Goal: Navigation & Orientation: Find specific page/section

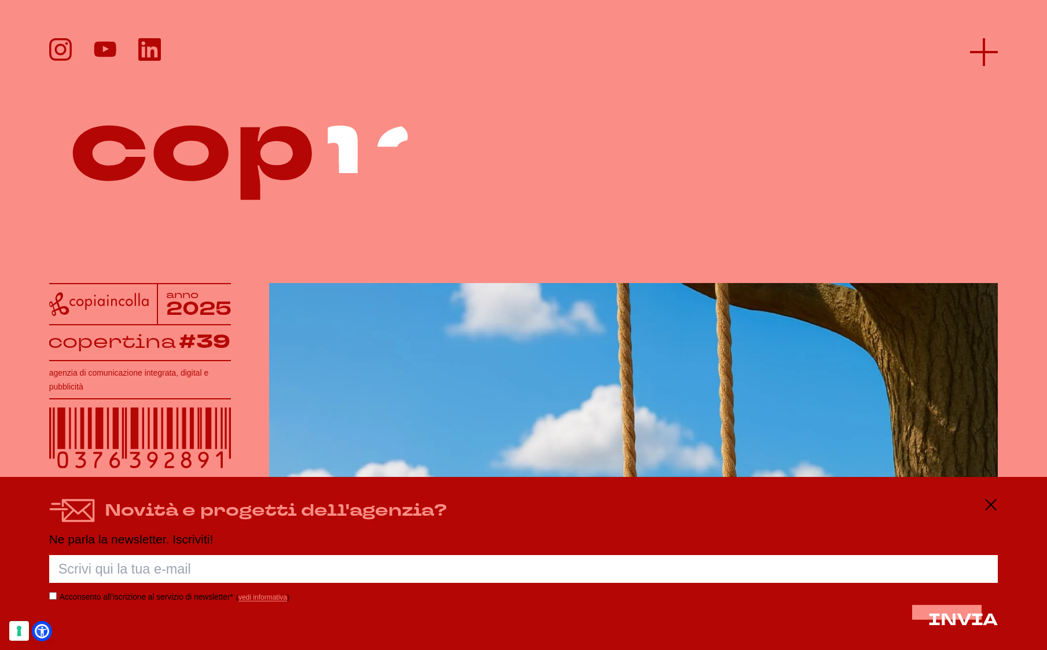
click at [869, 52] on line at bounding box center [984, 52] width 28 height 0
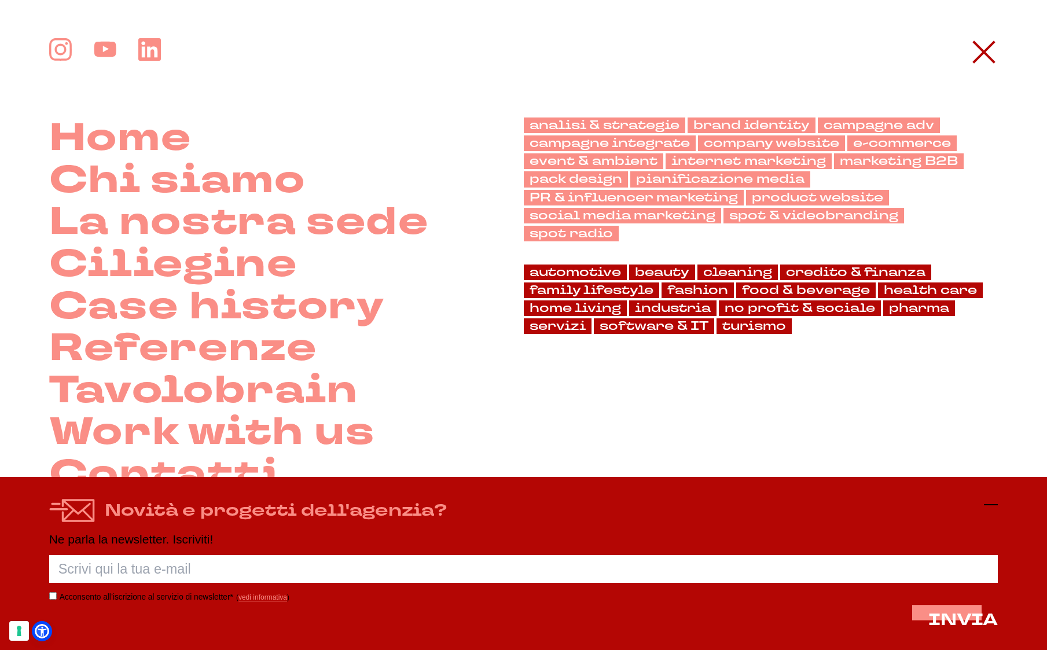
click at [869, 504] on icon at bounding box center [991, 505] width 14 height 14
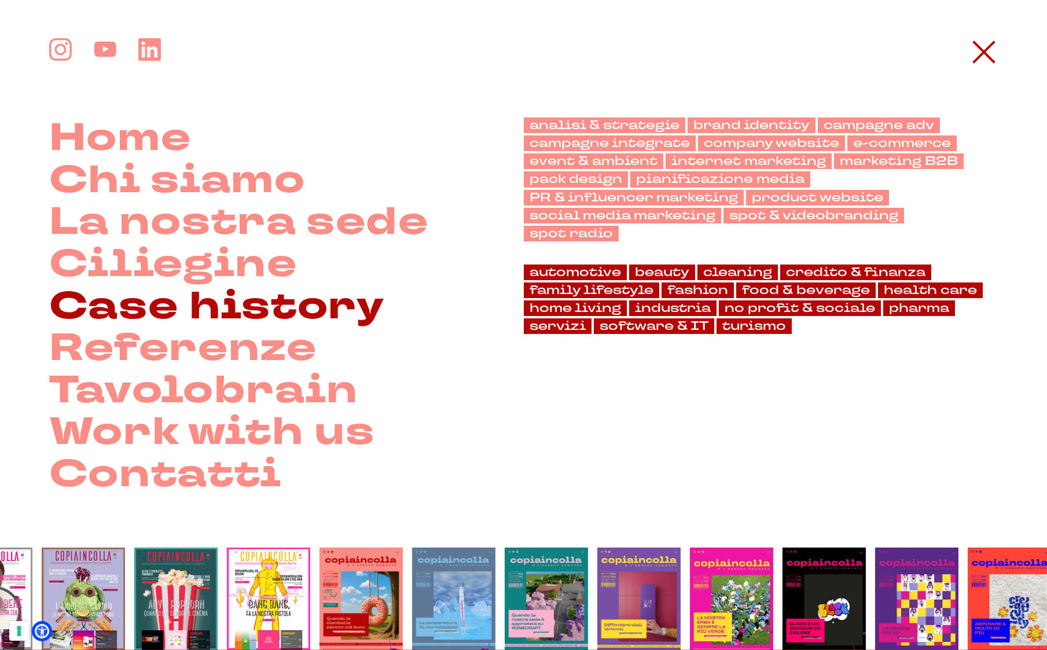
click at [262, 310] on link "Case history" at bounding box center [217, 307] width 336 height 42
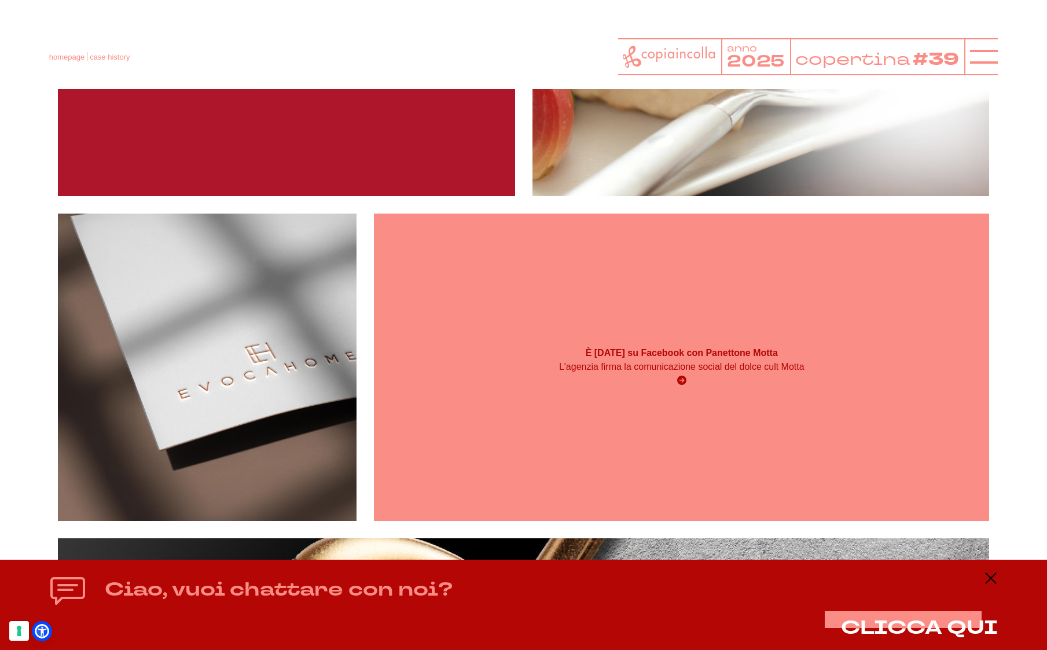
scroll to position [5654, 0]
click at [688, 475] on div "È Natale su Facebook con Panettone Motta L'agenzia firma la comunicazione socia…" at bounding box center [681, 368] width 615 height 308
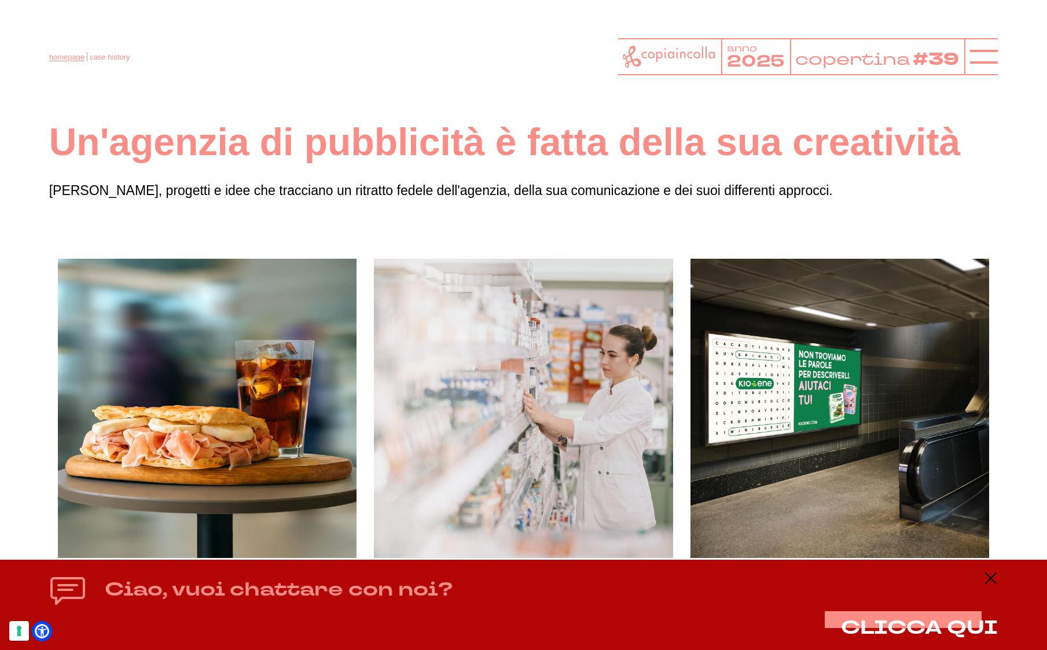
click at [67, 57] on link "homepage" at bounding box center [66, 57] width 35 height 9
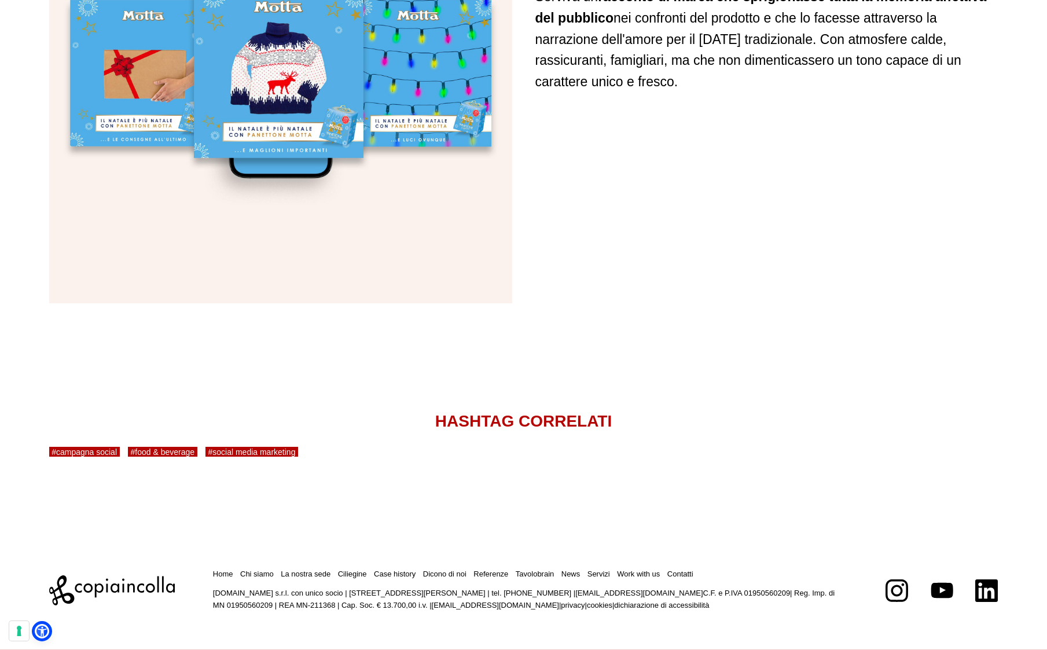
scroll to position [2568, 0]
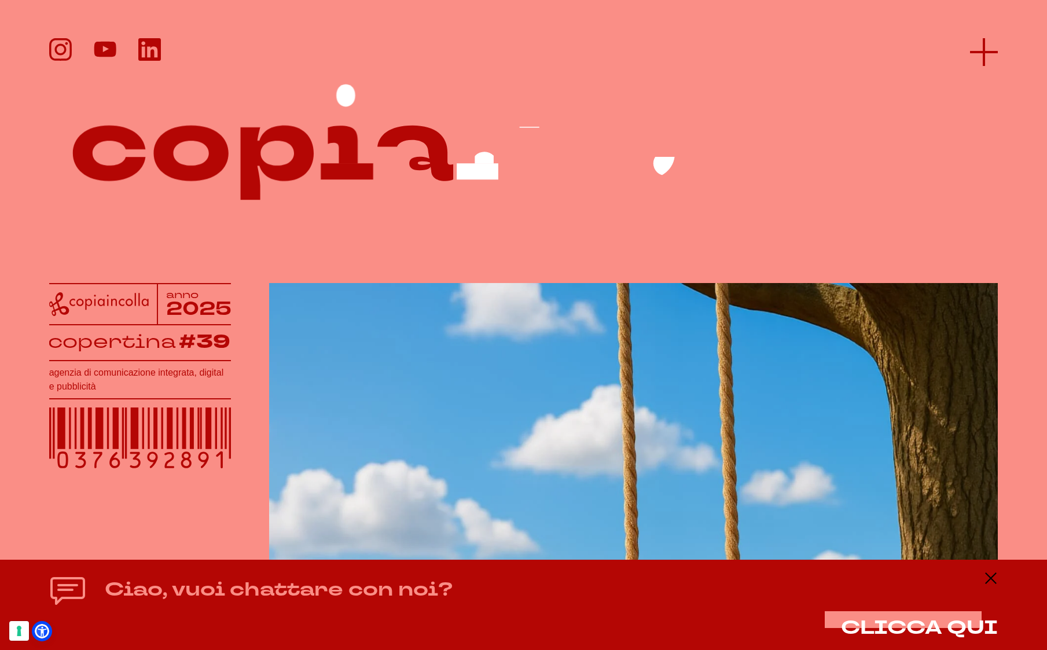
click at [975, 60] on icon at bounding box center [984, 52] width 28 height 28
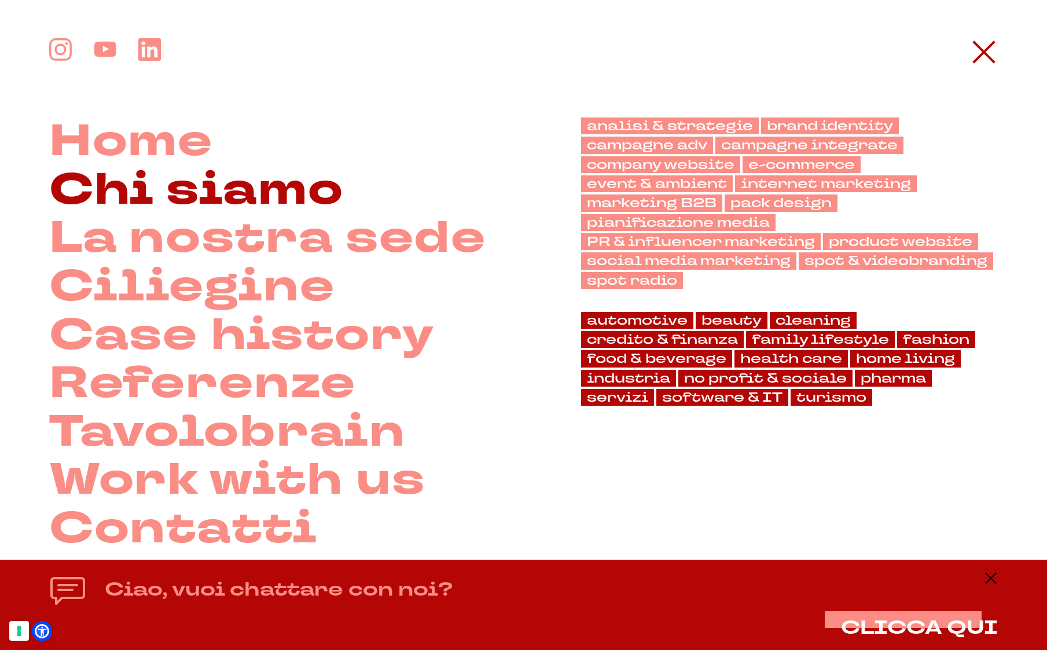
click at [124, 177] on link "Chi siamo" at bounding box center [196, 190] width 295 height 49
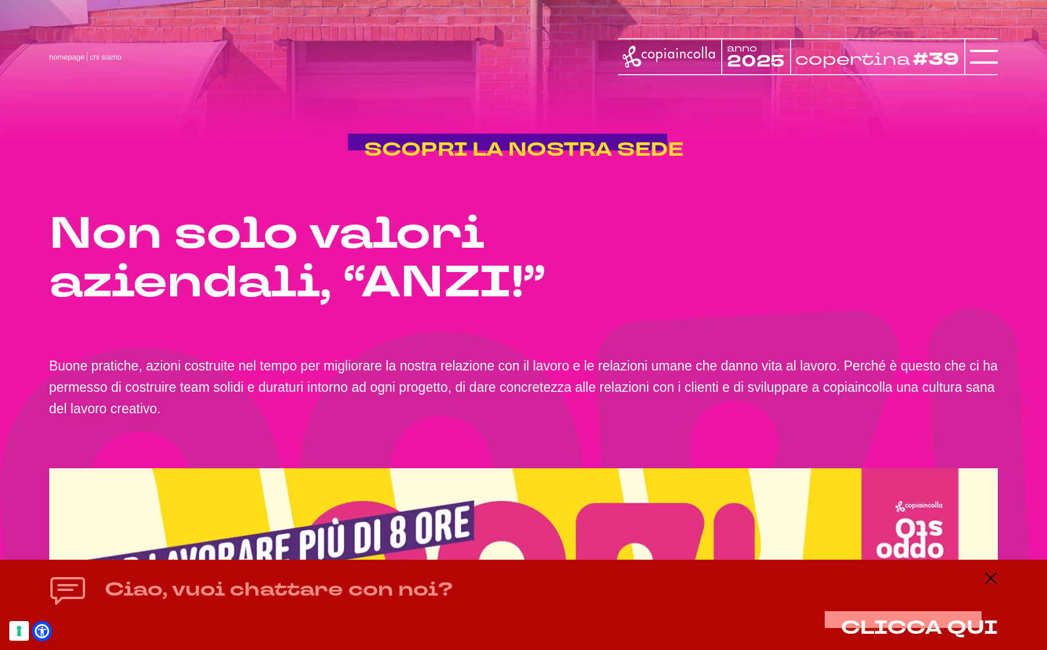
scroll to position [2004, 0]
click at [462, 163] on span "SCOPRI LA NOSTRA SEDE" at bounding box center [524, 150] width 320 height 26
